Goal: Understand process/instructions: Learn how to perform a task or action

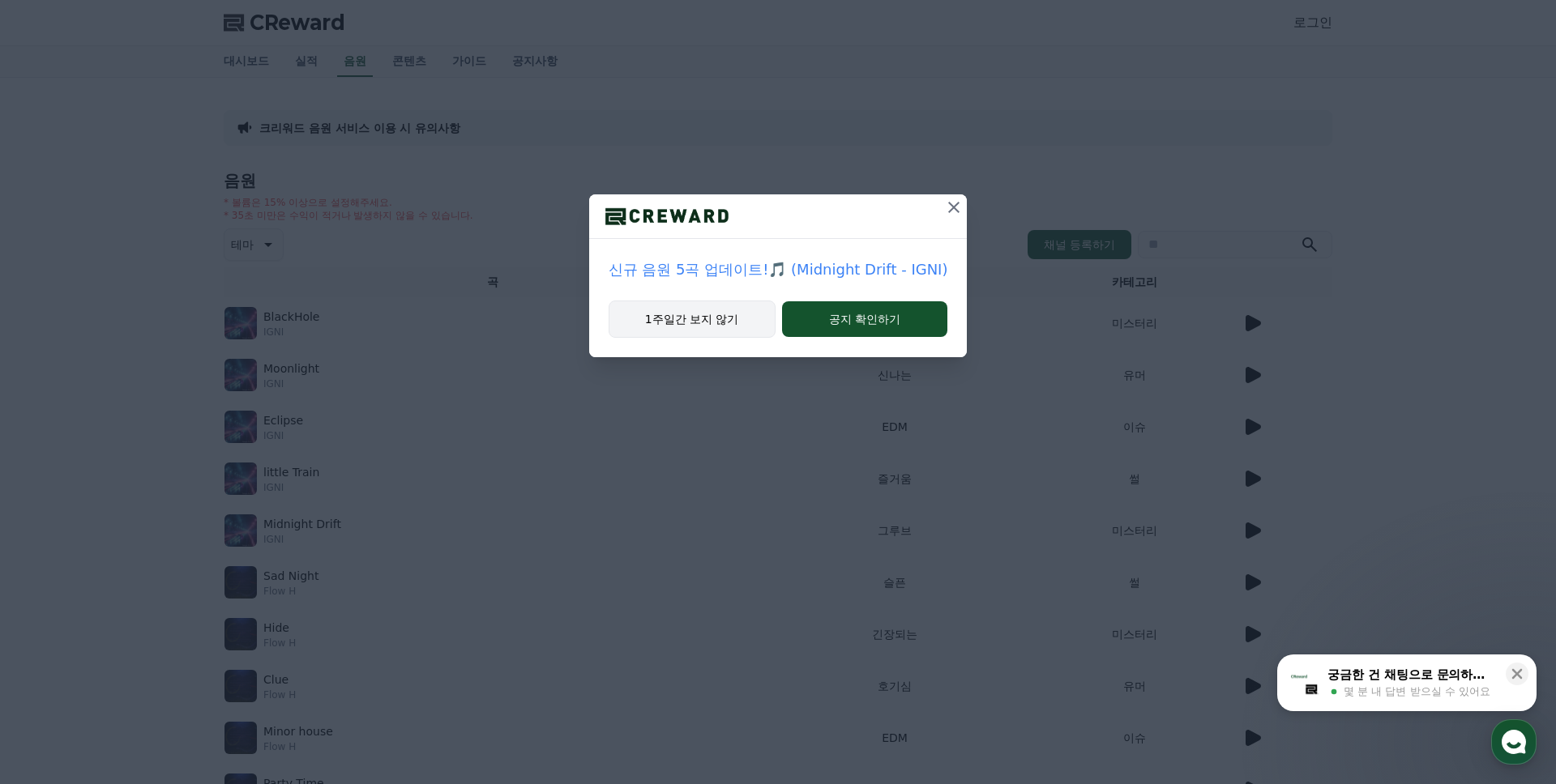
click at [703, 318] on button "1주일간 보지 않기" at bounding box center [692, 319] width 167 height 37
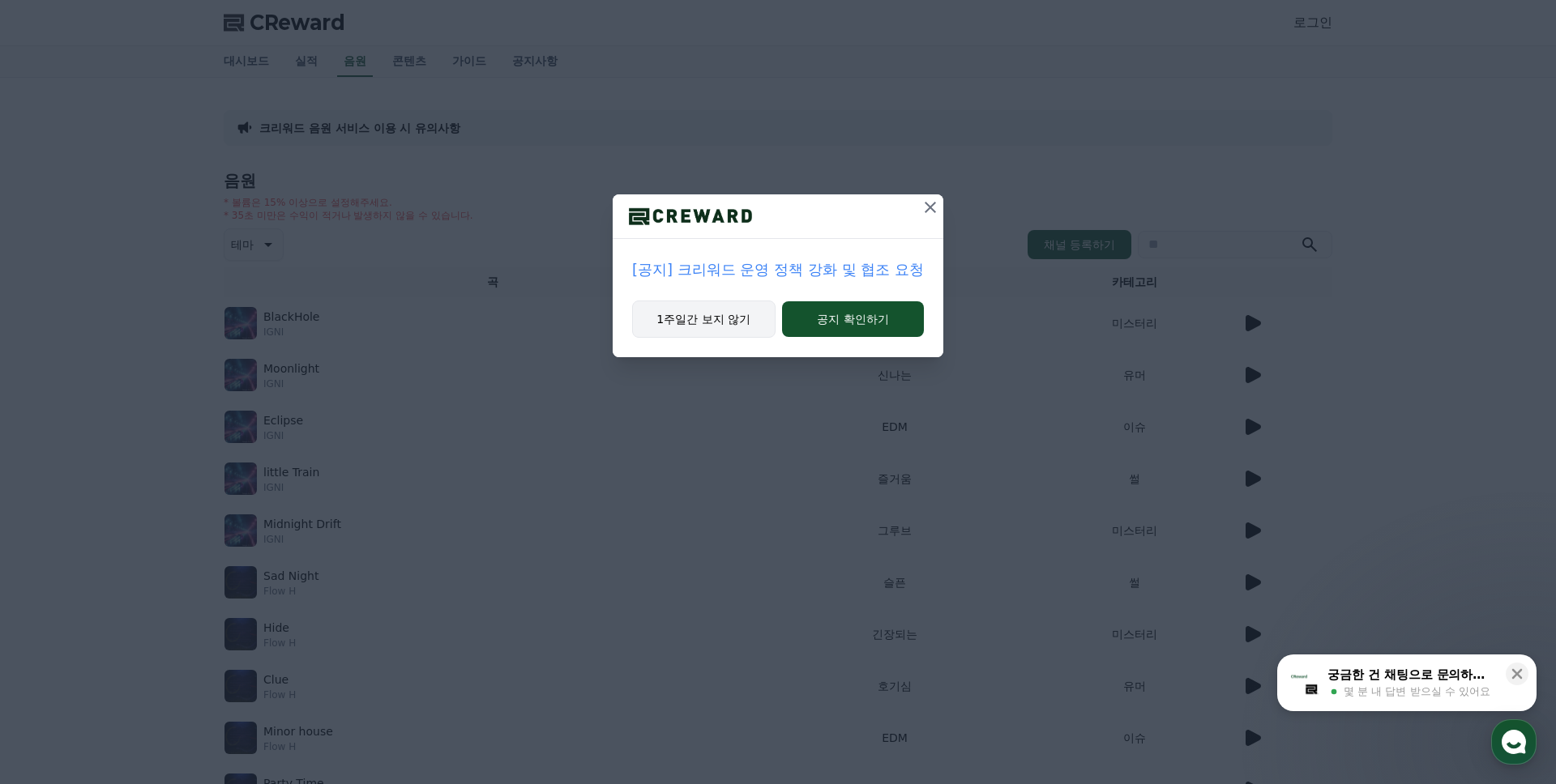
click at [703, 319] on button "1주일간 보지 않기" at bounding box center [703, 319] width 143 height 37
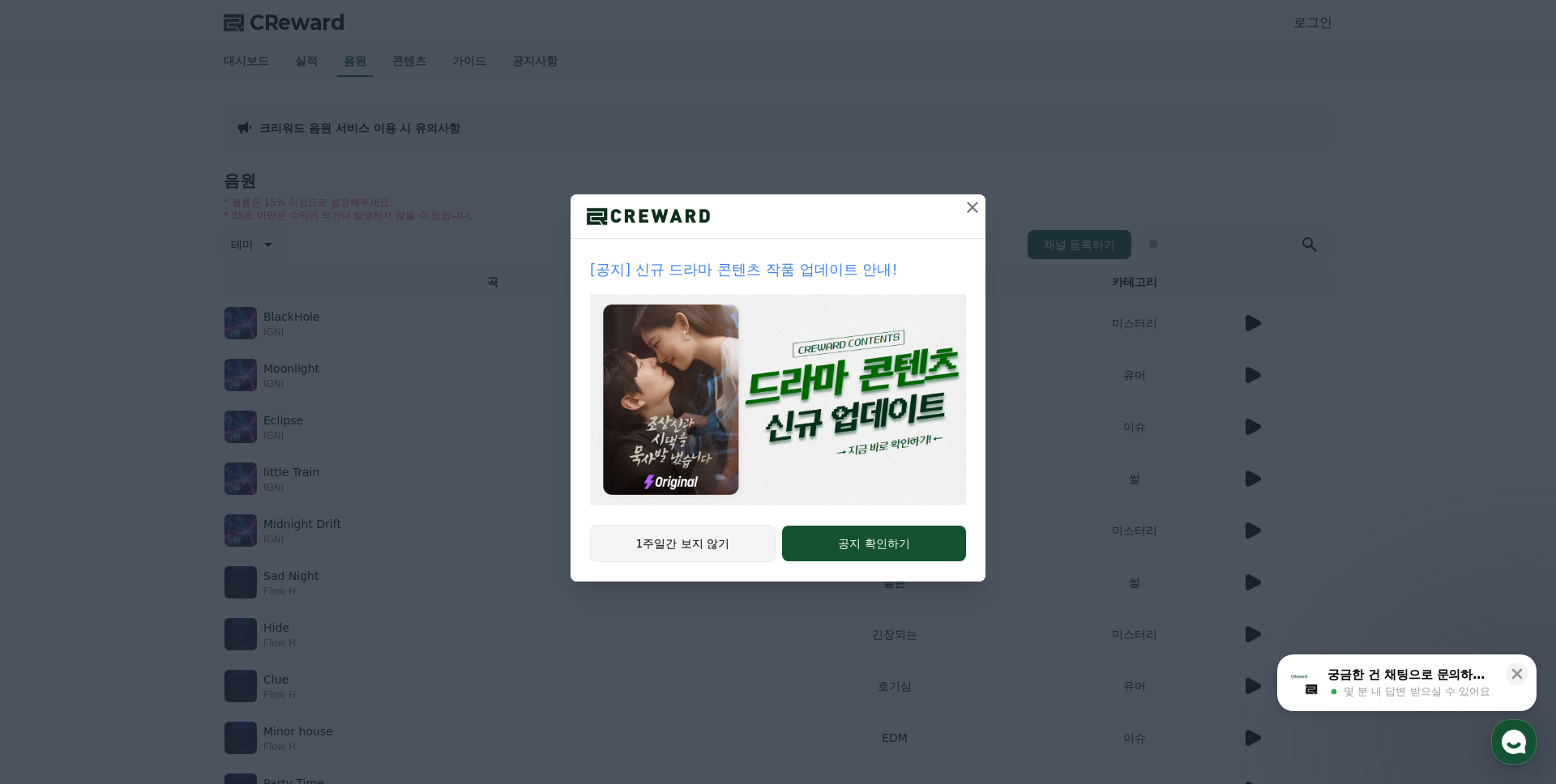
click at [703, 319] on img at bounding box center [778, 399] width 376 height 211
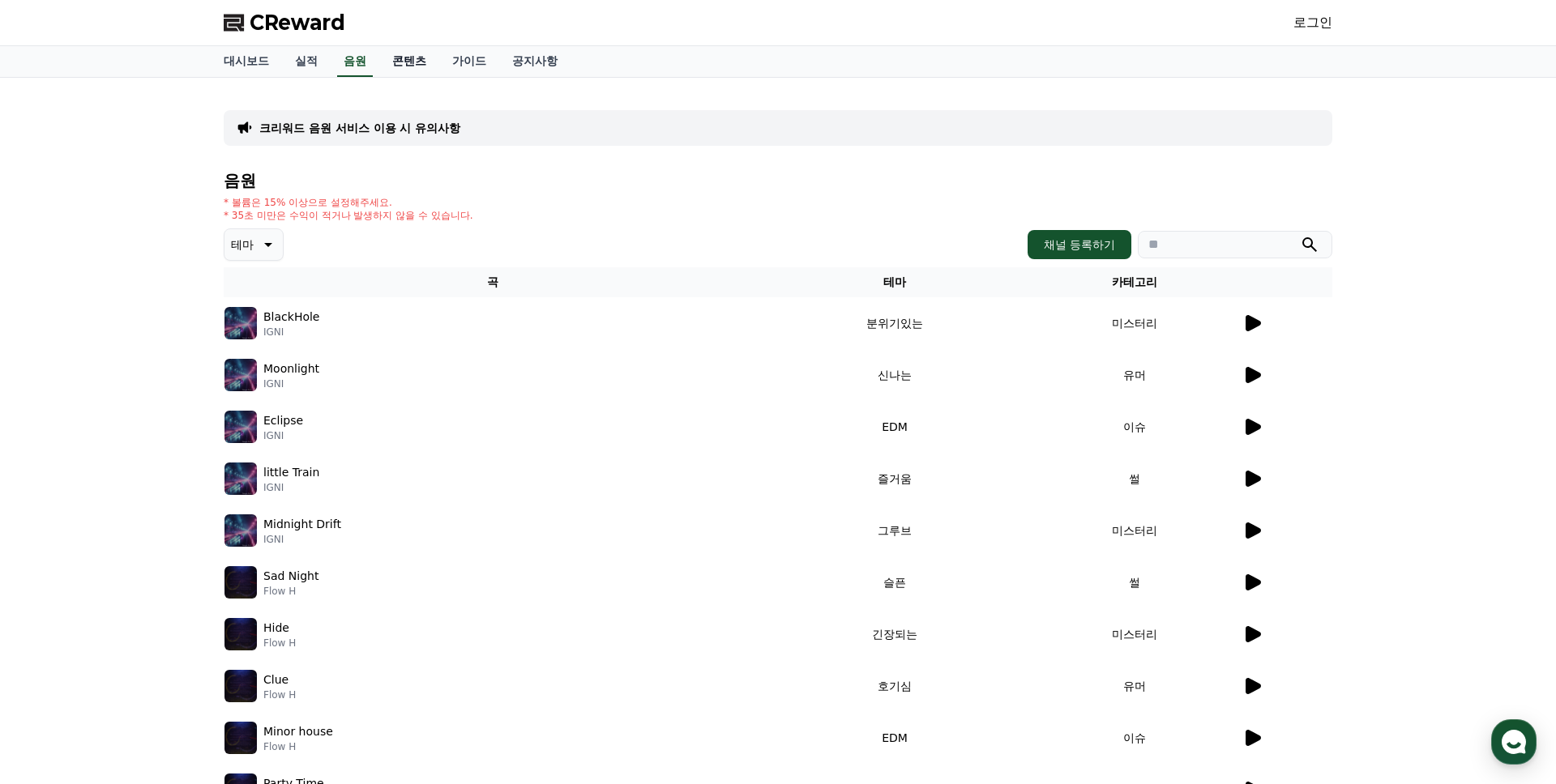
click at [392, 63] on link "콘텐츠" at bounding box center [409, 61] width 60 height 30
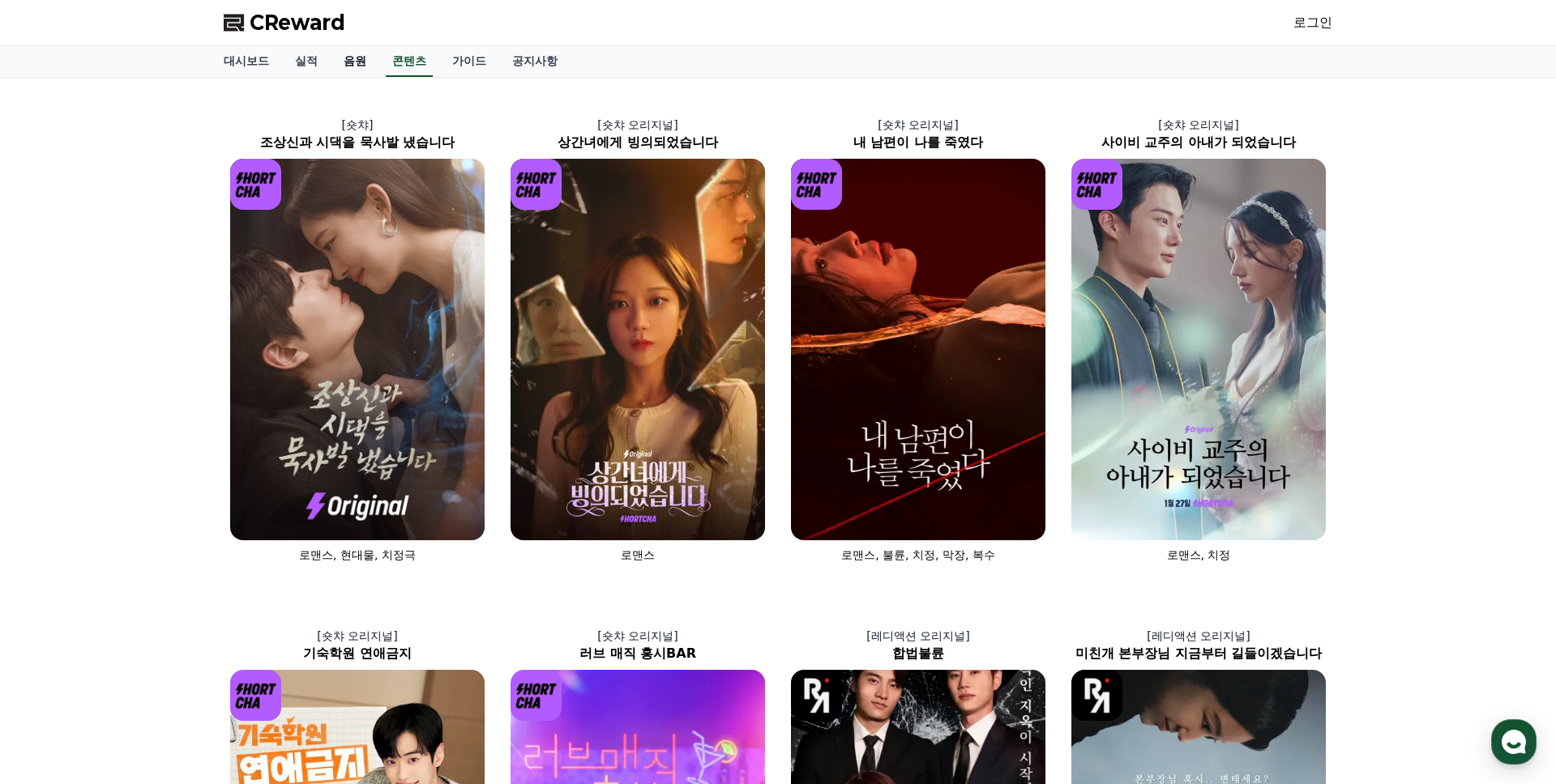
click at [353, 62] on link "음원" at bounding box center [355, 61] width 49 height 30
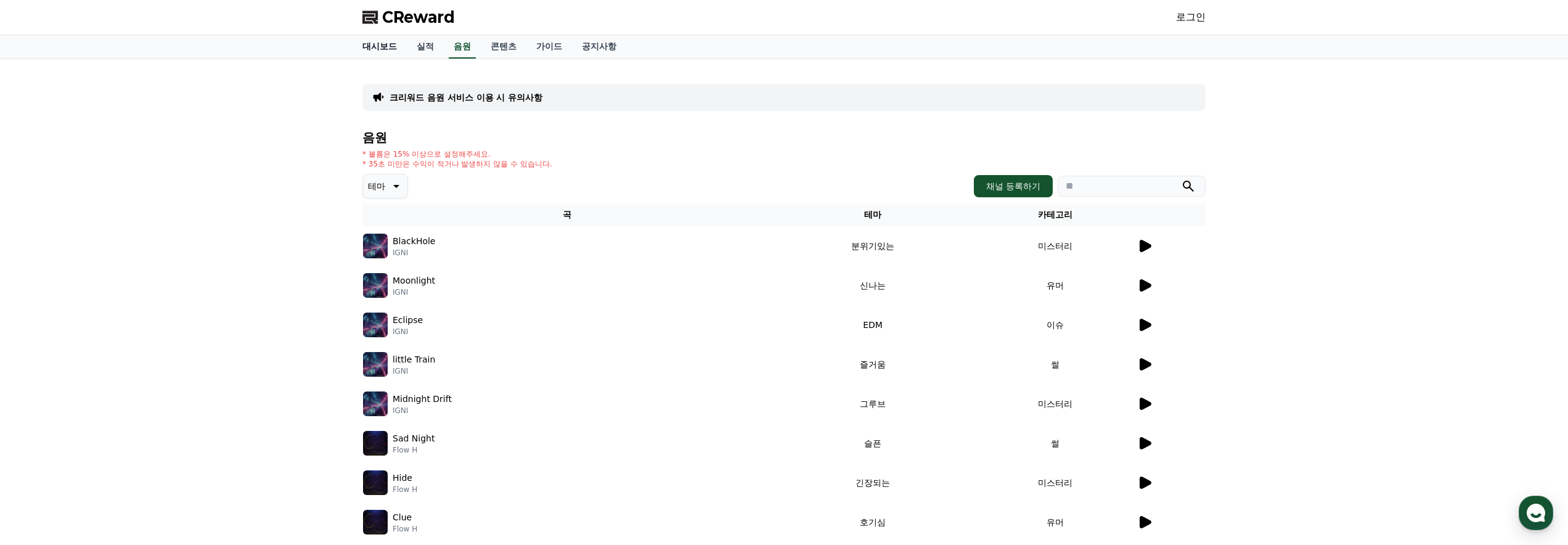
click at [383, 46] on link "대시보드" at bounding box center [379, 46] width 54 height 23
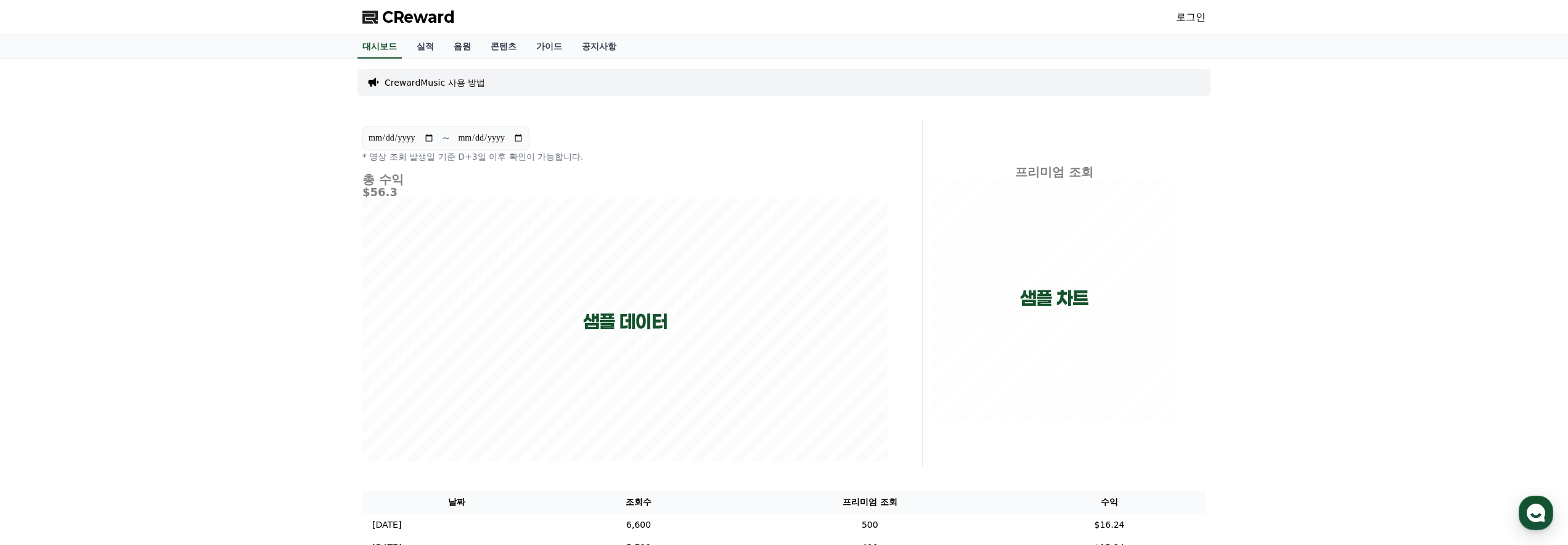
click at [1183, 19] on link "로그인" at bounding box center [1191, 17] width 30 height 15
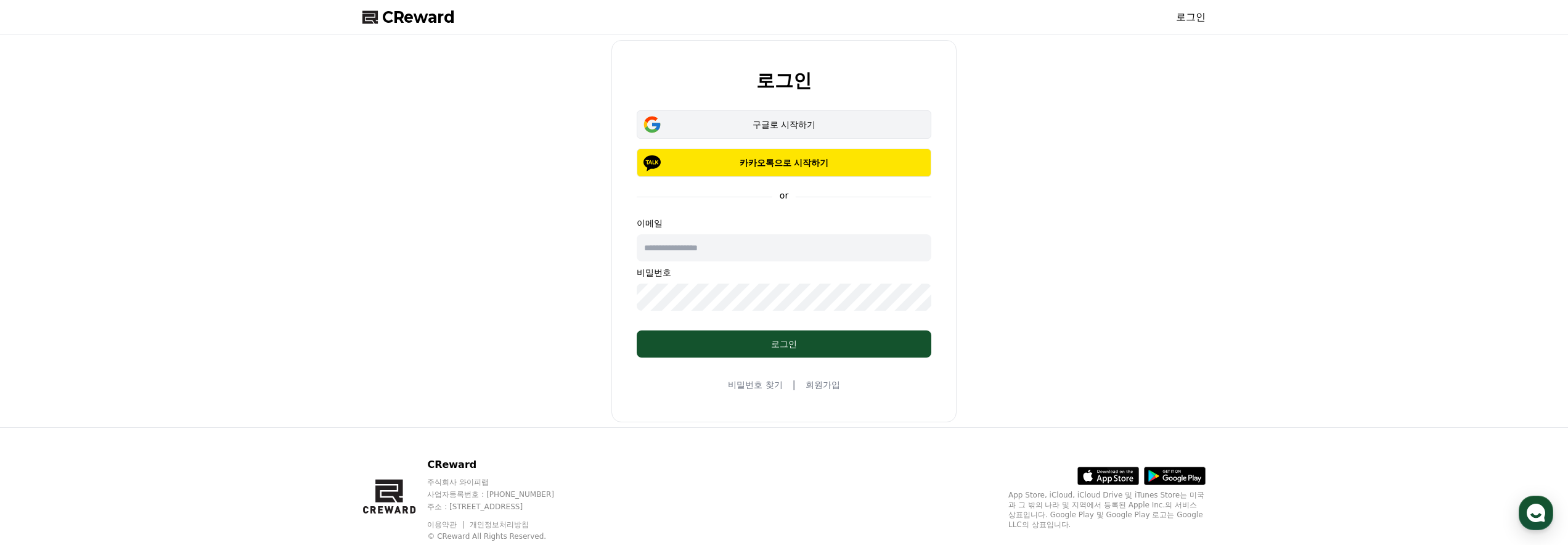
click at [793, 119] on div "구글로 시작하기" at bounding box center [784, 124] width 259 height 13
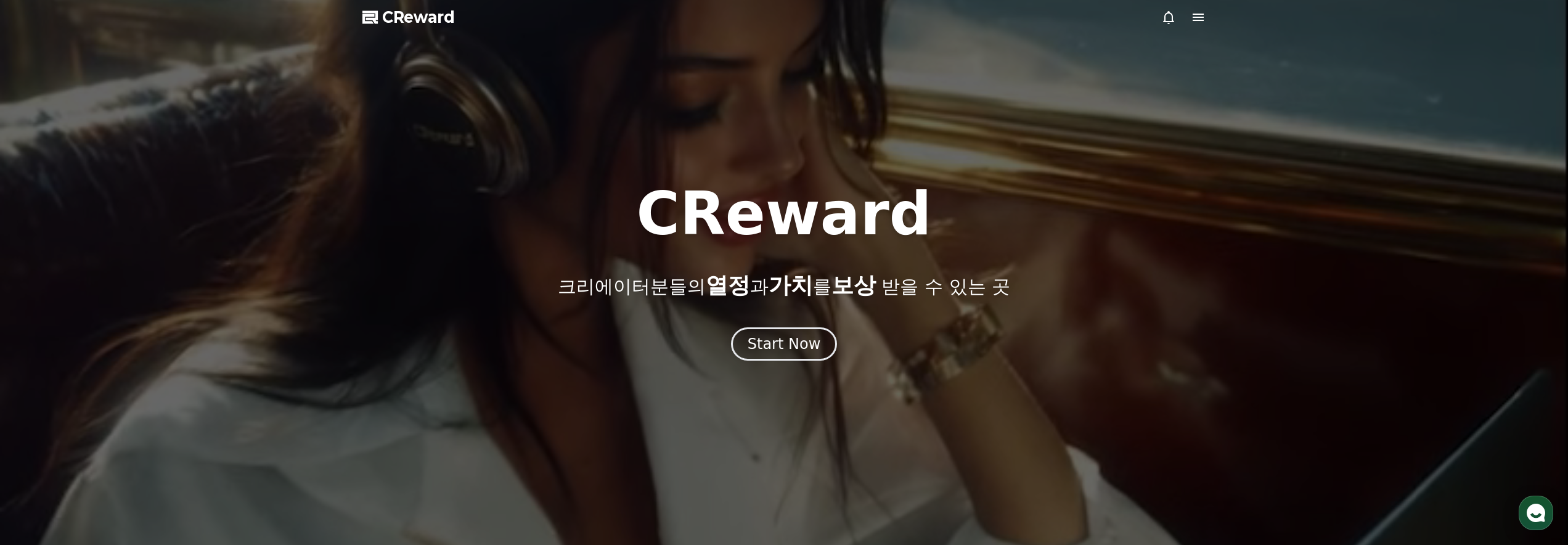
click at [1210, 19] on div at bounding box center [784, 272] width 1568 height 545
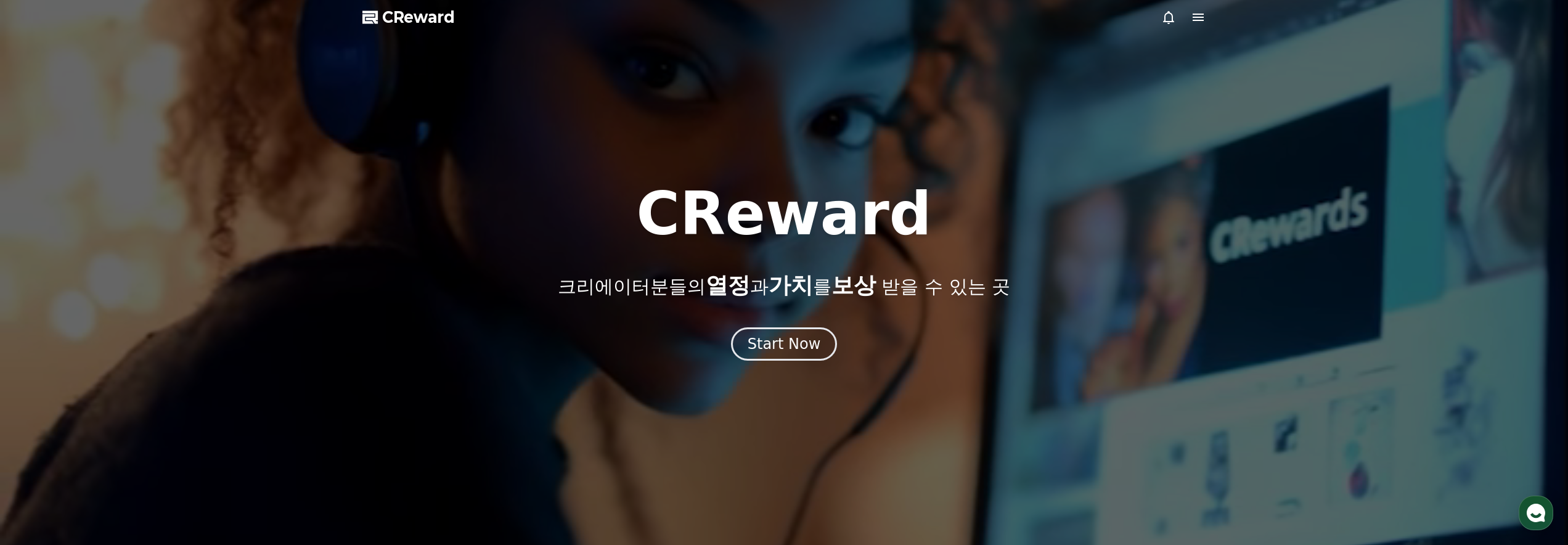
click at [1201, 19] on icon at bounding box center [1198, 17] width 15 height 15
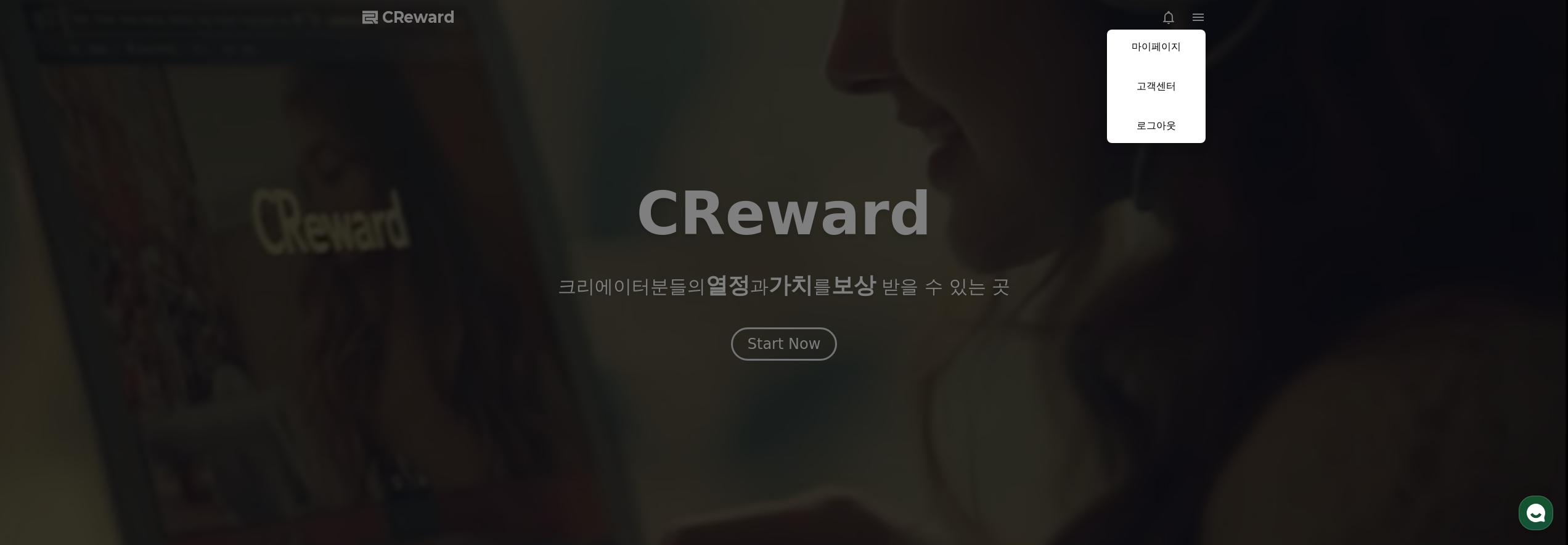
click at [1157, 58] on link "마이페이지" at bounding box center [1156, 47] width 98 height 34
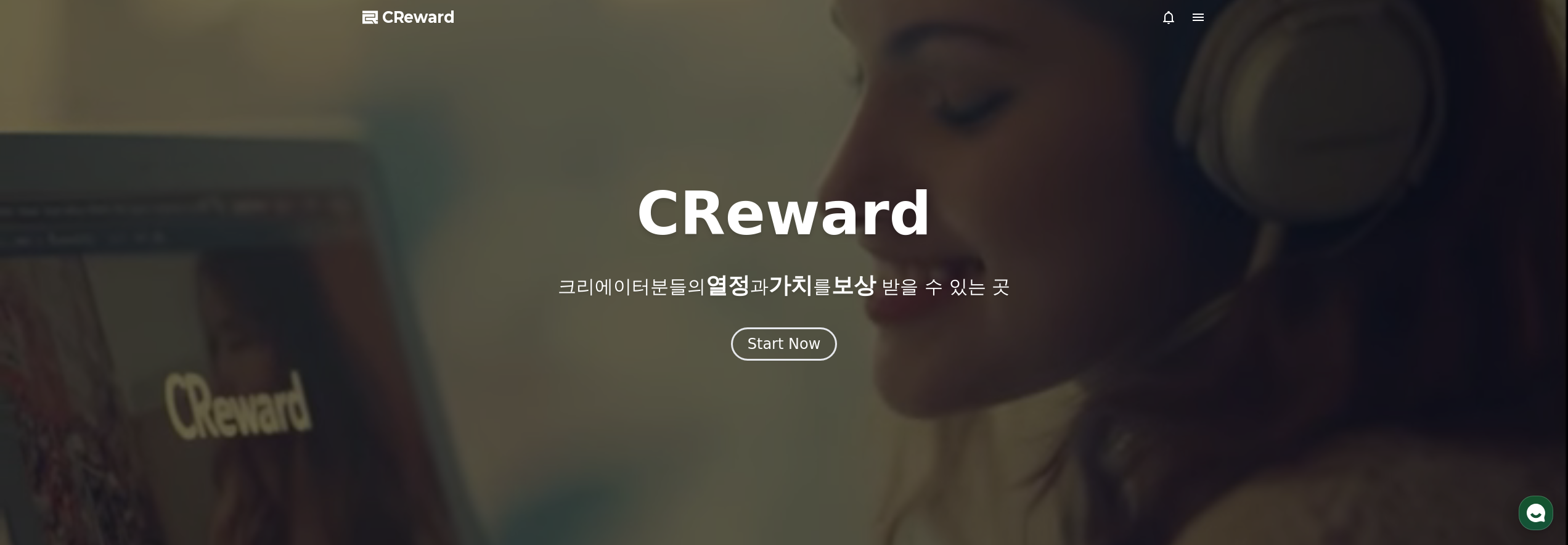
select select "**********"
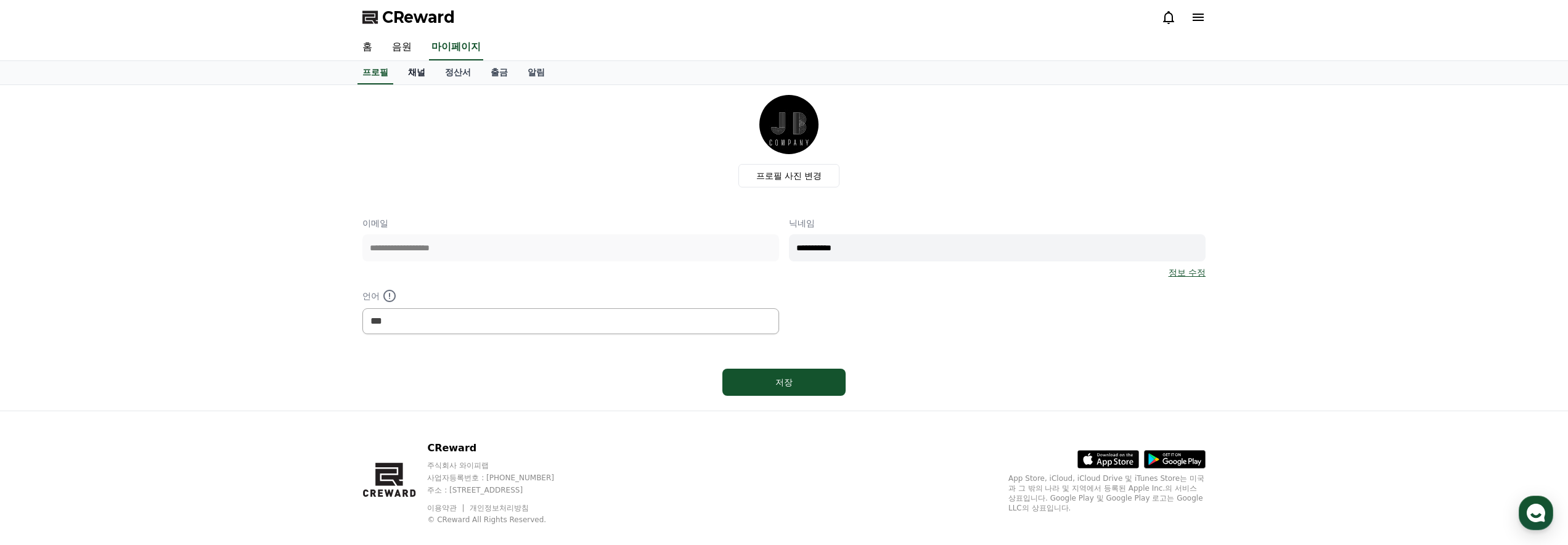
click at [407, 70] on link "채널" at bounding box center [416, 72] width 37 height 23
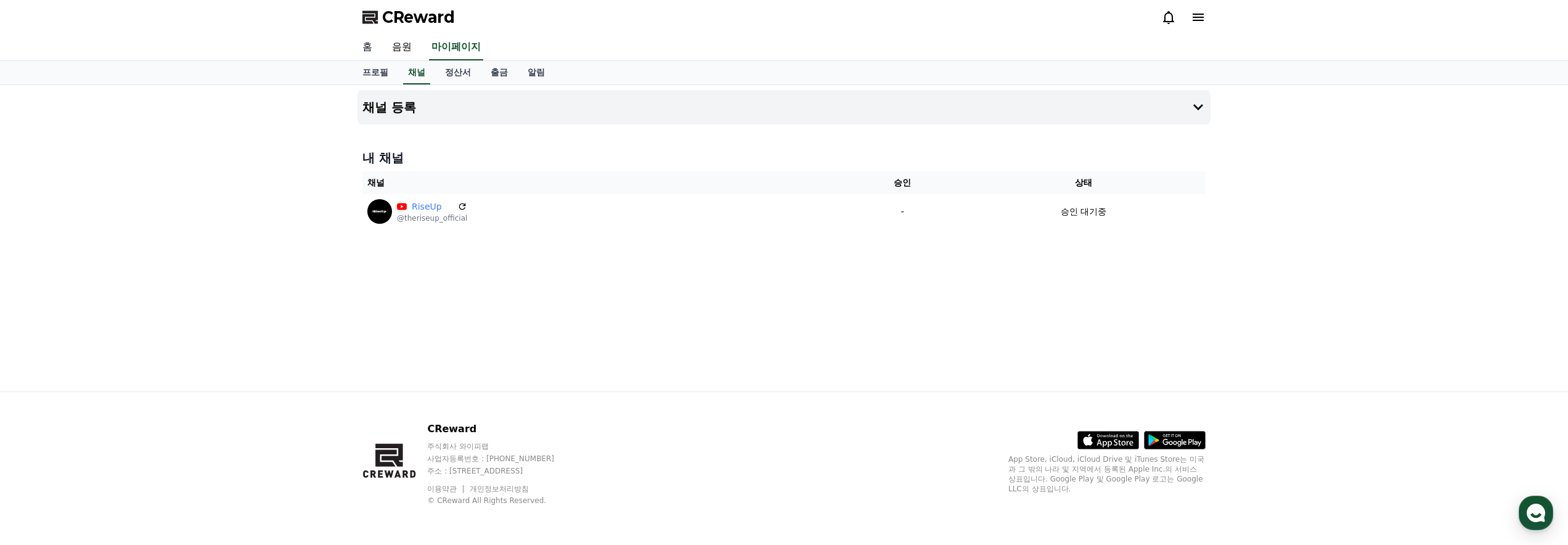
click at [373, 52] on link "홈" at bounding box center [367, 47] width 30 height 26
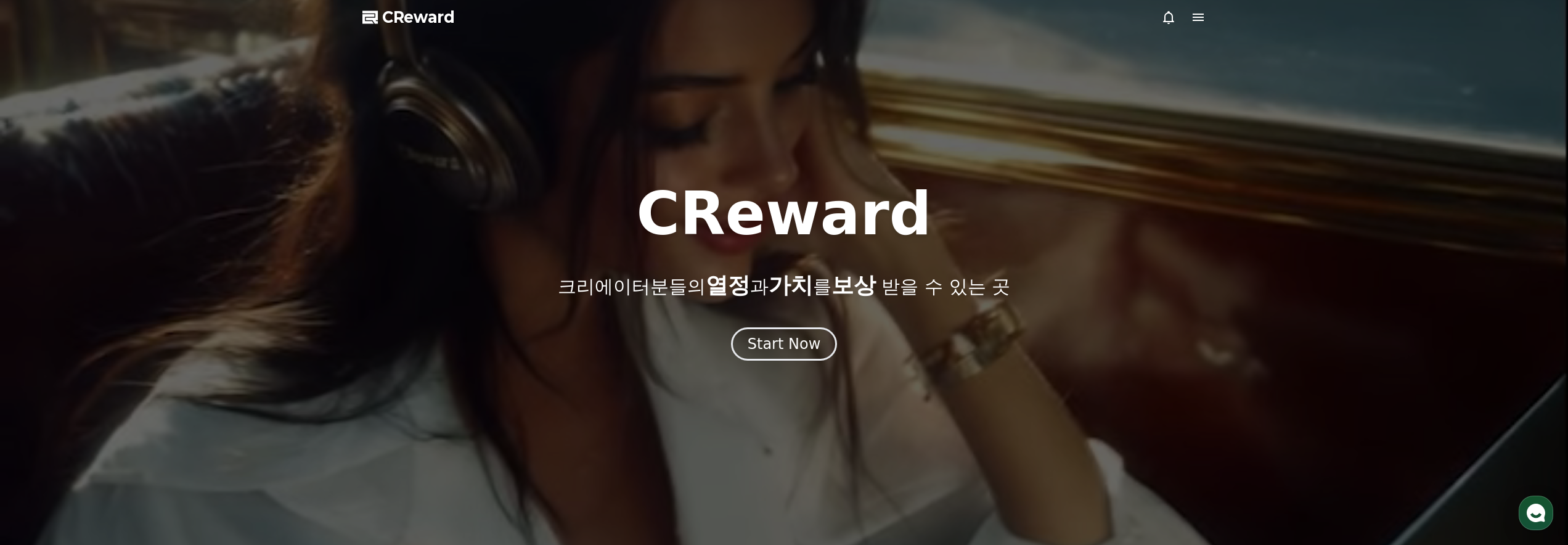
click at [1165, 15] on icon at bounding box center [1168, 18] width 11 height 13
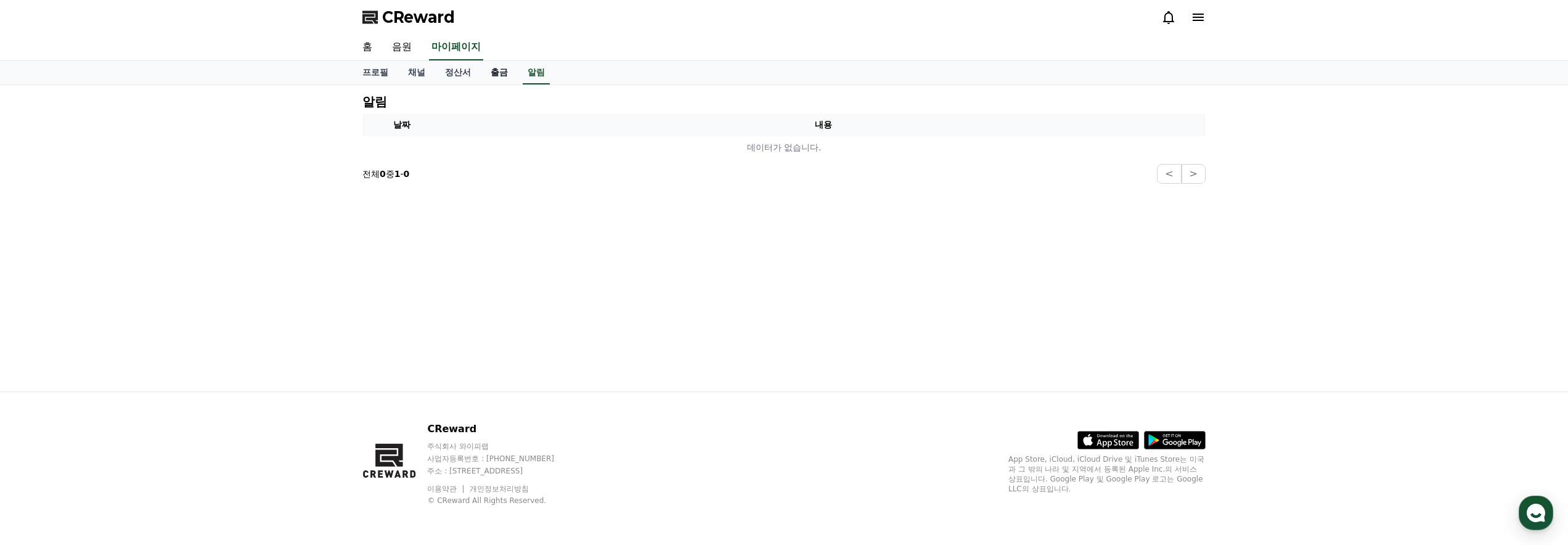
click at [487, 73] on link "출금" at bounding box center [499, 72] width 37 height 23
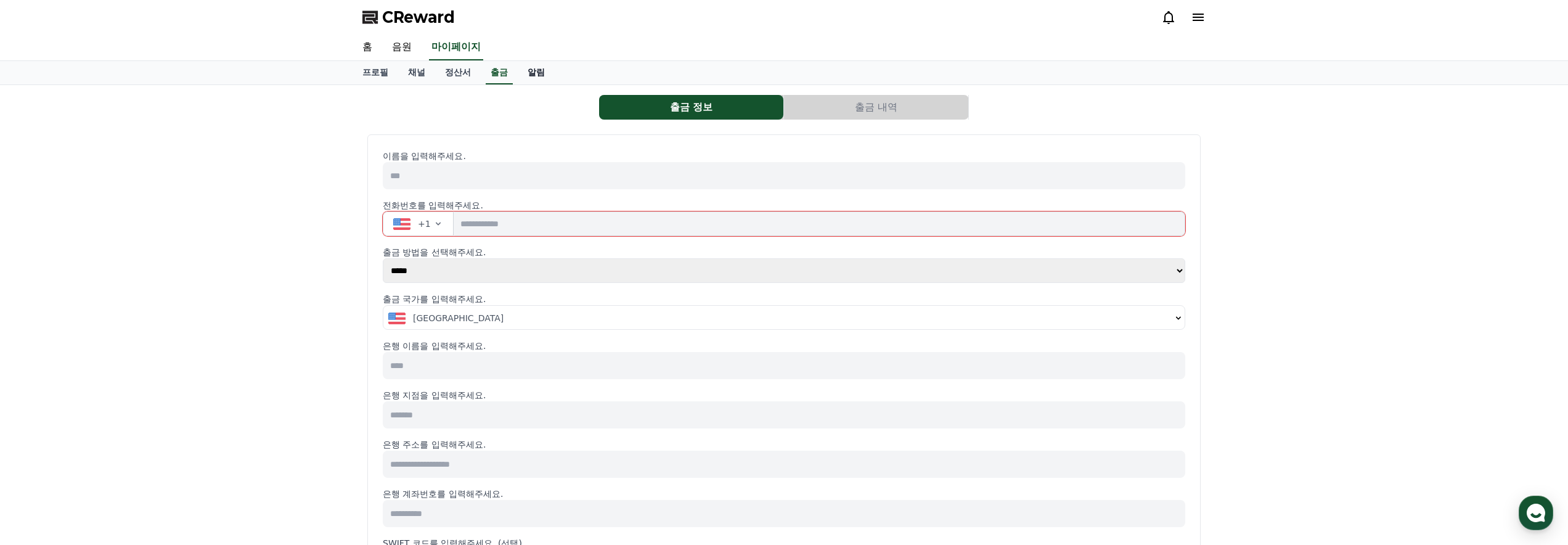
click at [531, 74] on link "알림" at bounding box center [536, 72] width 37 height 23
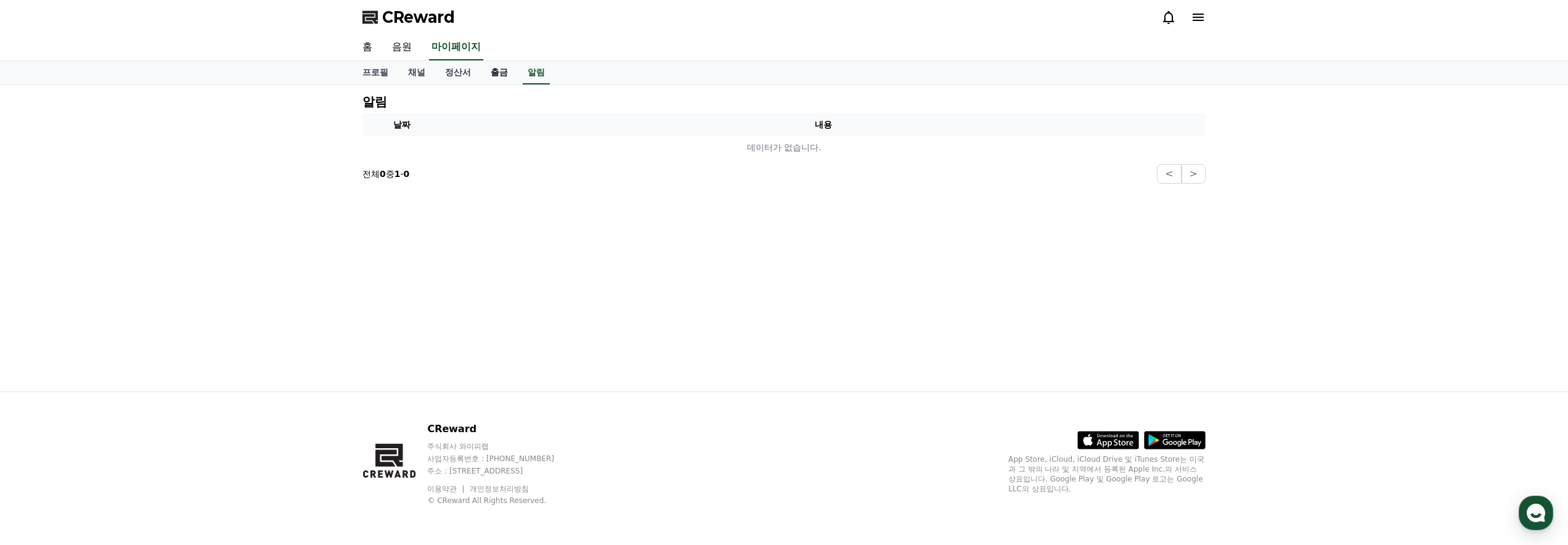
drag, startPoint x: 492, startPoint y: 73, endPoint x: 498, endPoint y: 75, distance: 6.3
click at [492, 74] on link "출금" at bounding box center [499, 72] width 37 height 23
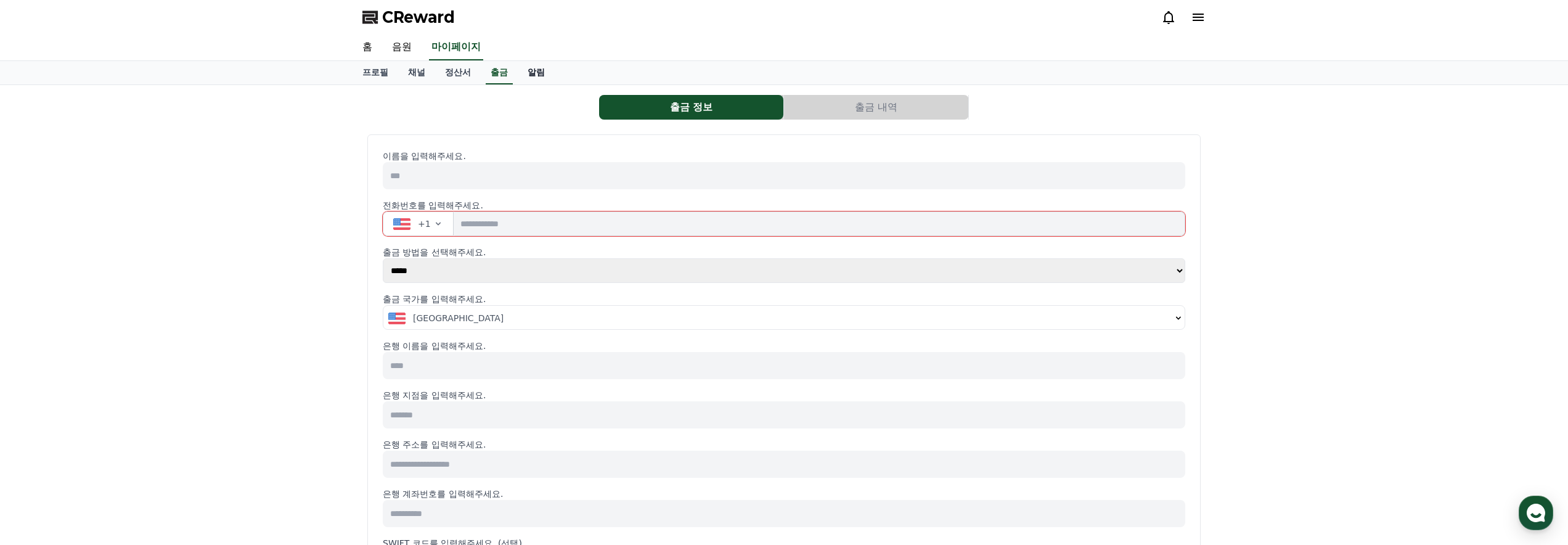
click at [524, 73] on link "알림" at bounding box center [536, 72] width 37 height 23
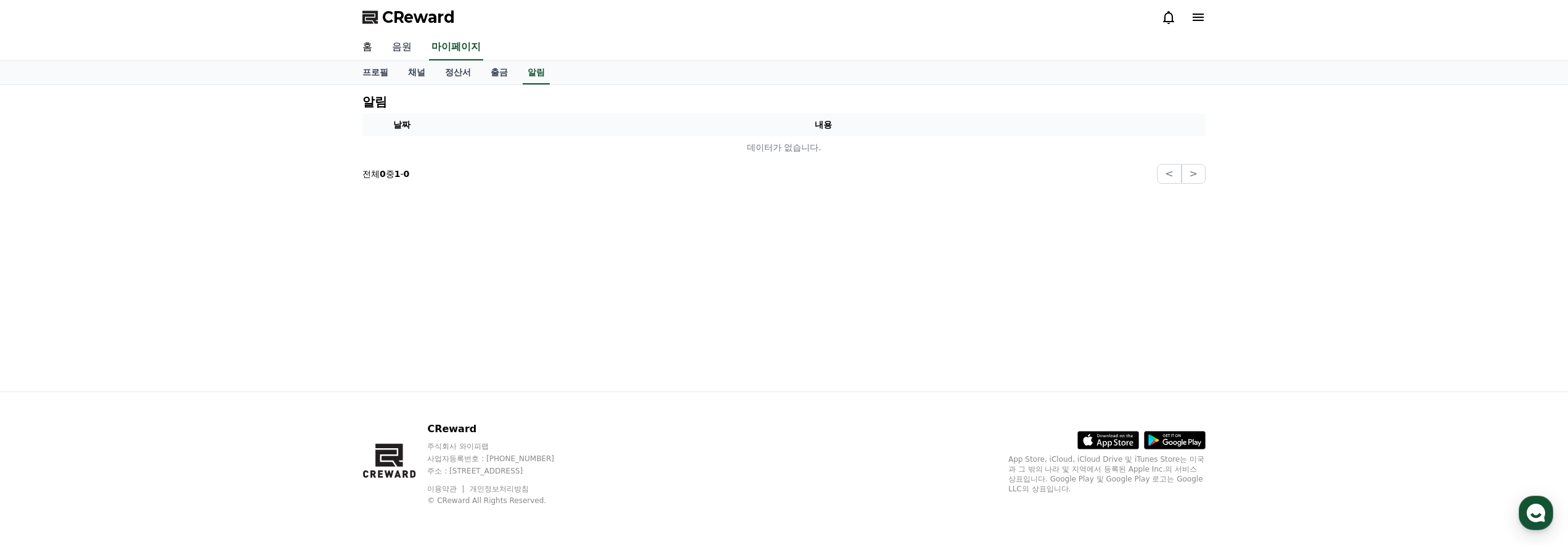
click at [405, 50] on link "음원" at bounding box center [402, 47] width 40 height 26
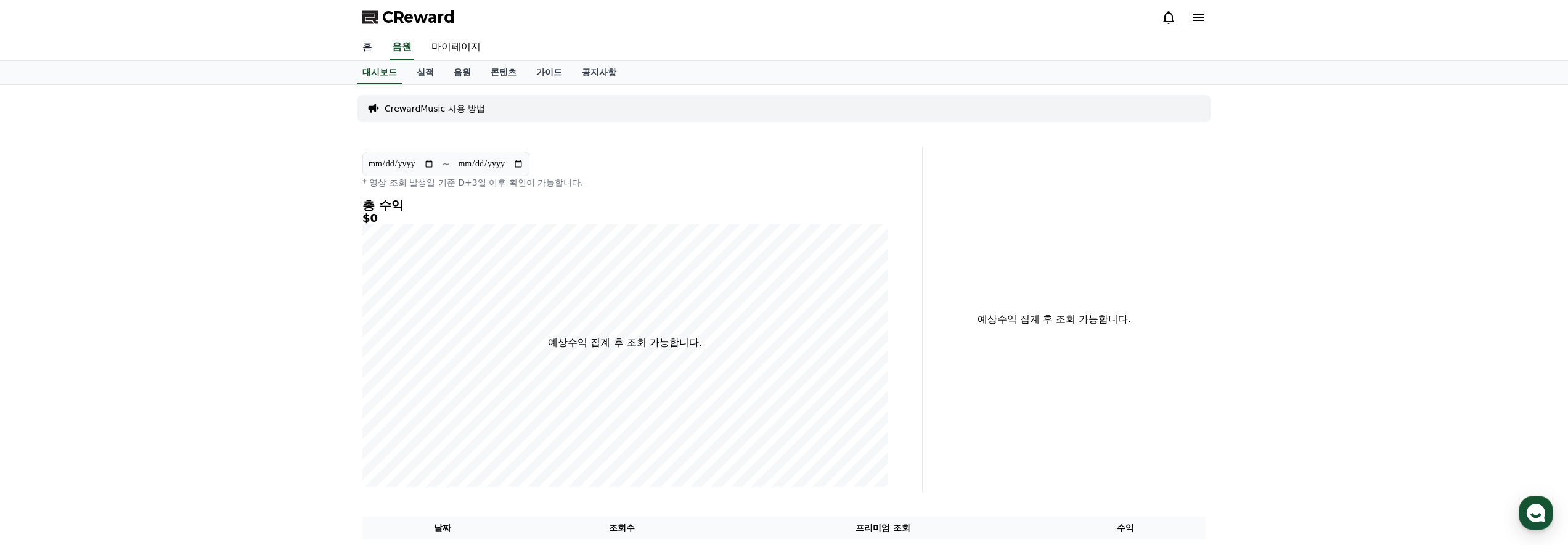
click at [373, 50] on link "홈" at bounding box center [367, 47] width 30 height 26
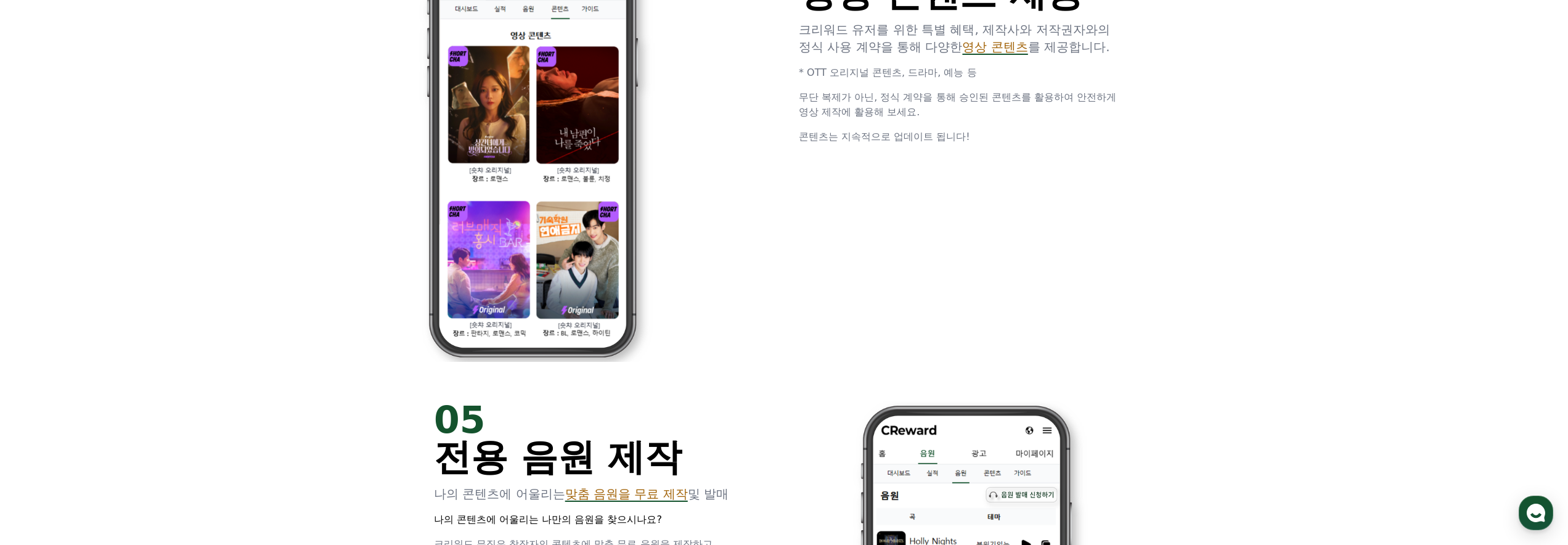
scroll to position [3341, 0]
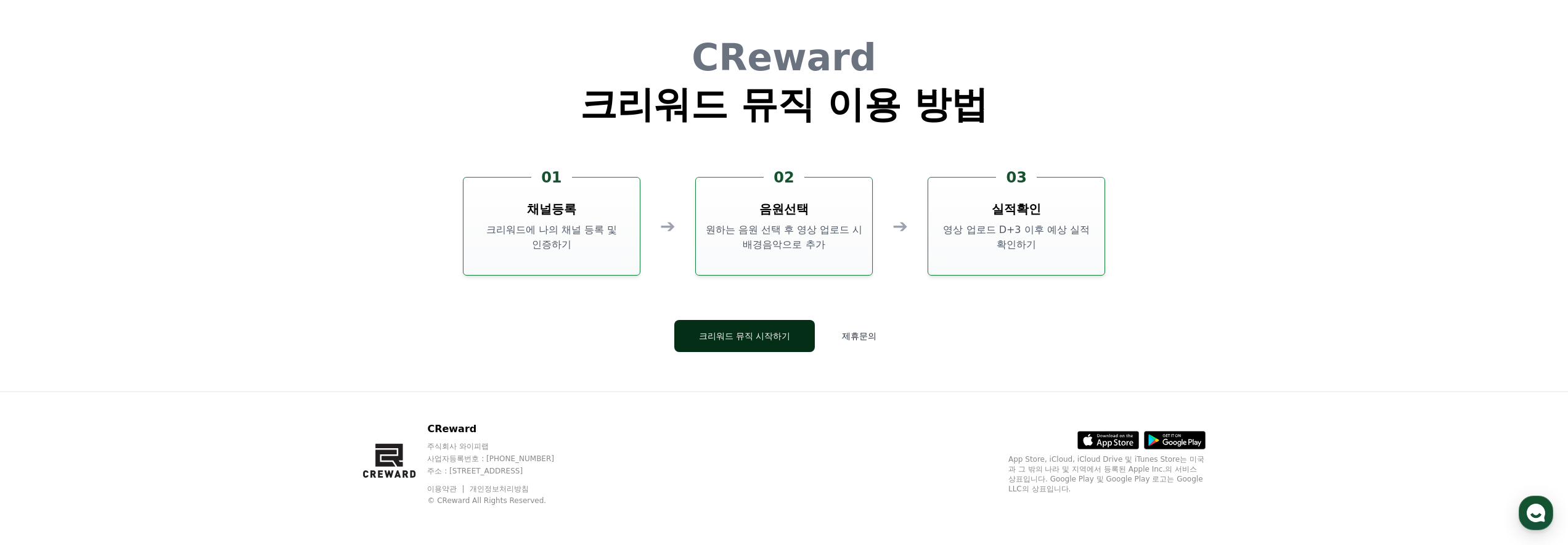
click at [769, 335] on button "크리워드 뮤직 시작하기" at bounding box center [744, 336] width 141 height 32
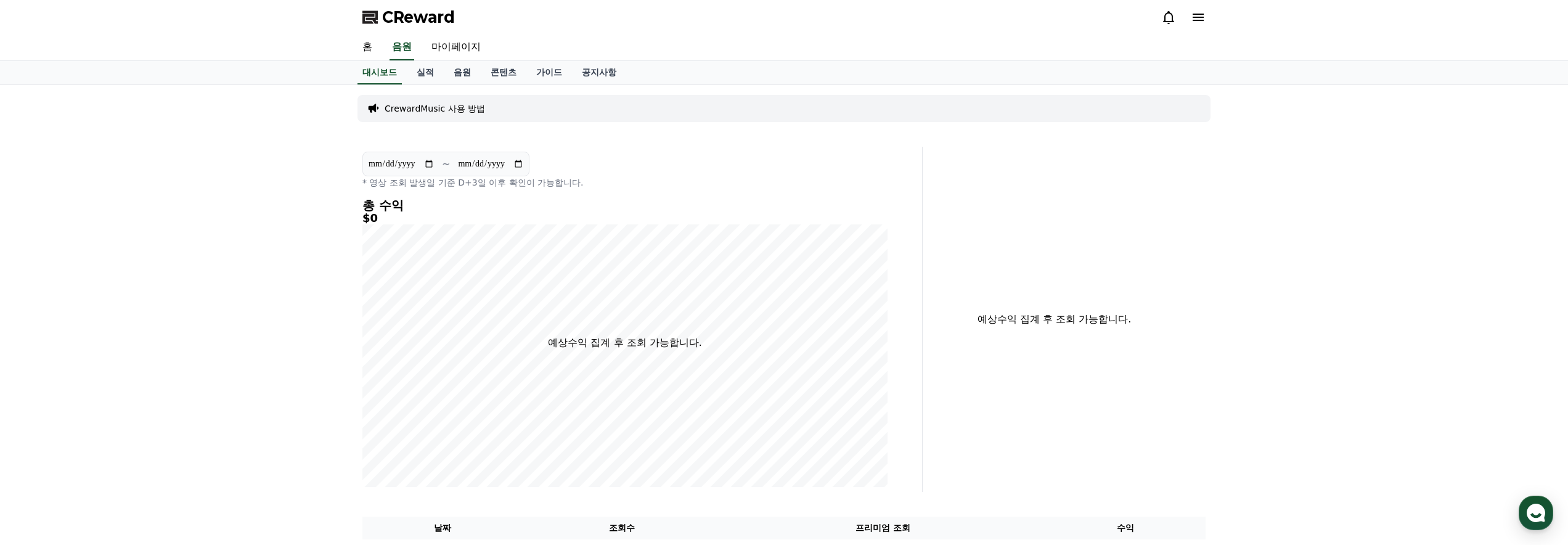
click at [440, 105] on p "CrewardMusic 사용 방법" at bounding box center [435, 108] width 100 height 13
